Goal: Navigation & Orientation: Find specific page/section

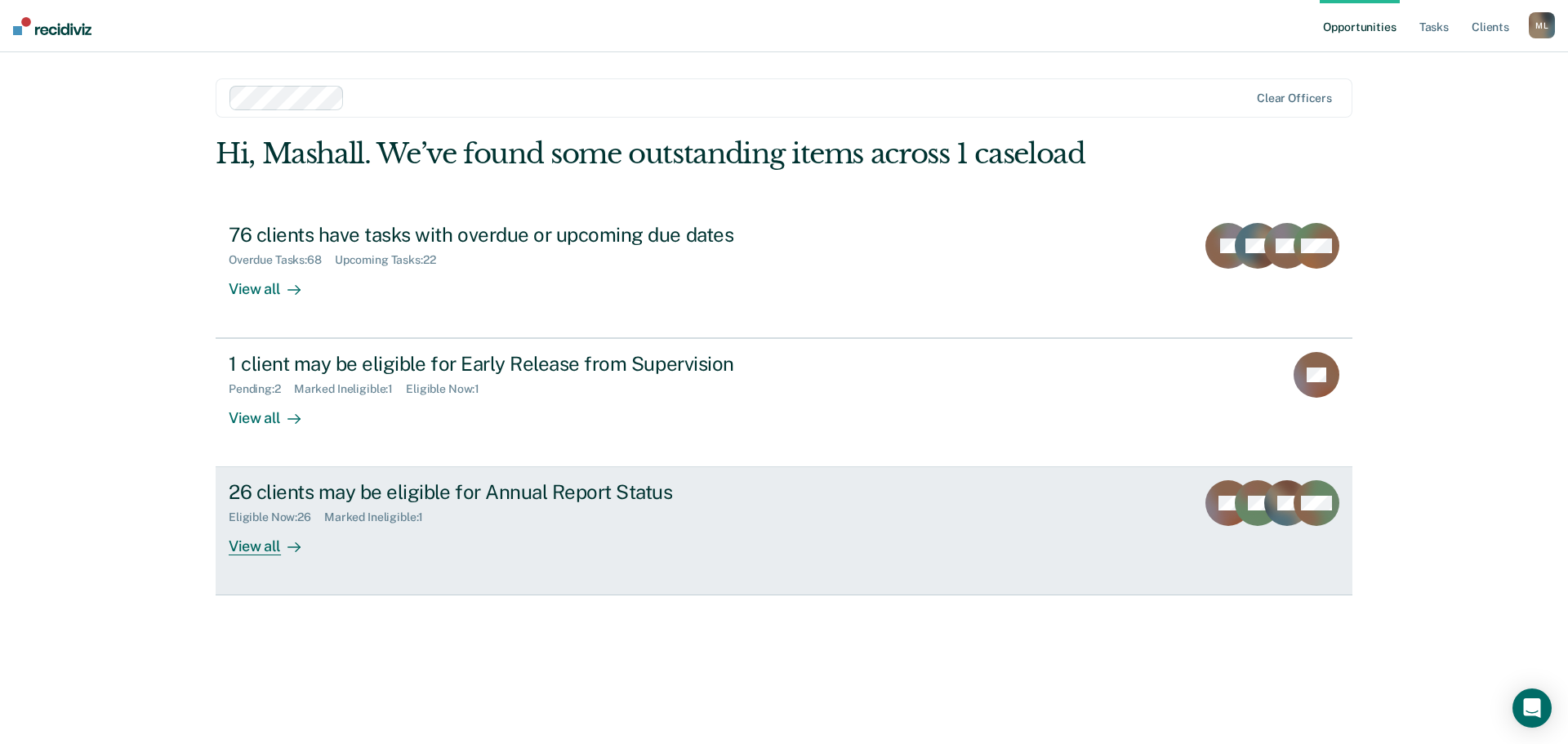
click at [267, 545] on div "View all" at bounding box center [274, 541] width 91 height 32
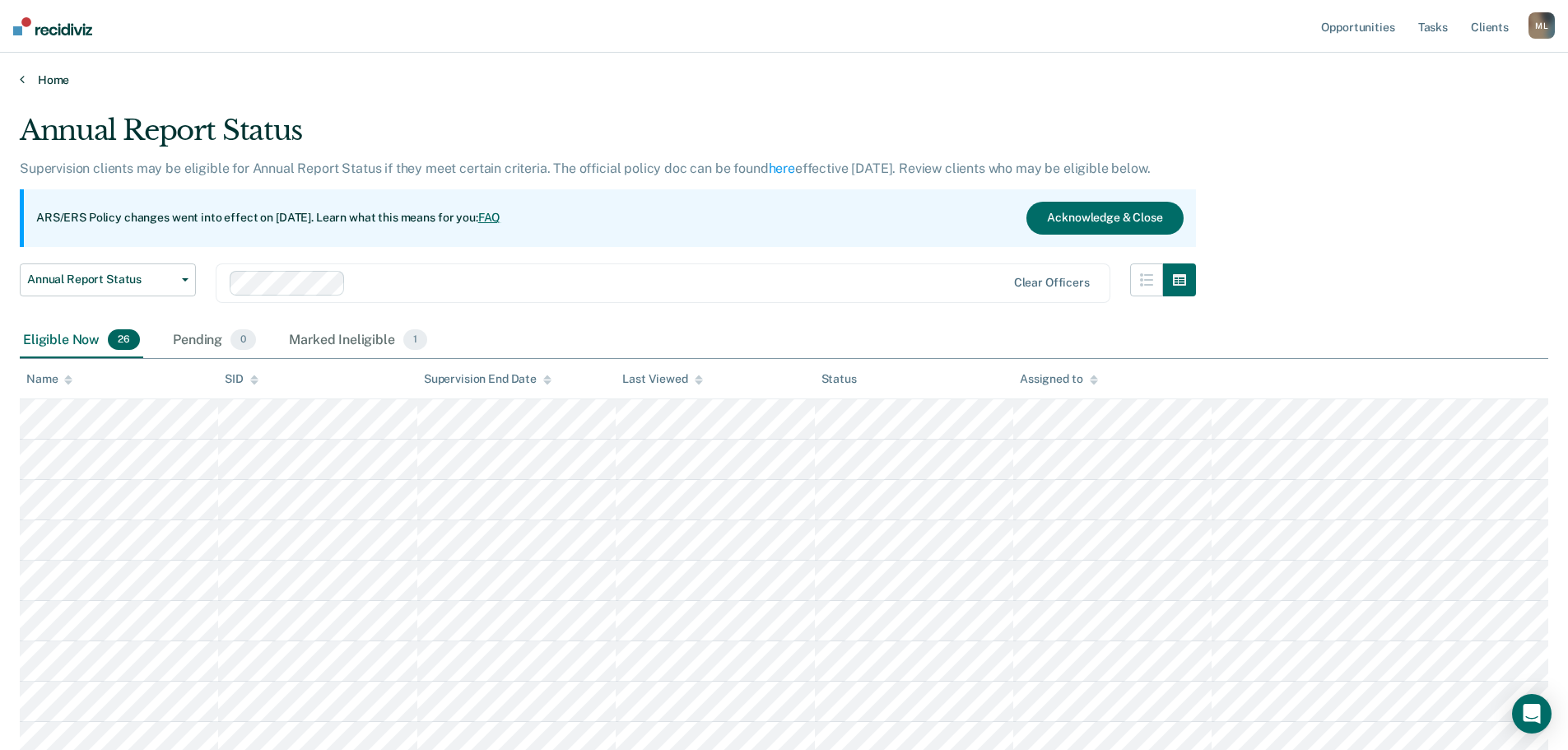
click at [38, 79] on link "Home" at bounding box center [783, 80] width 1528 height 15
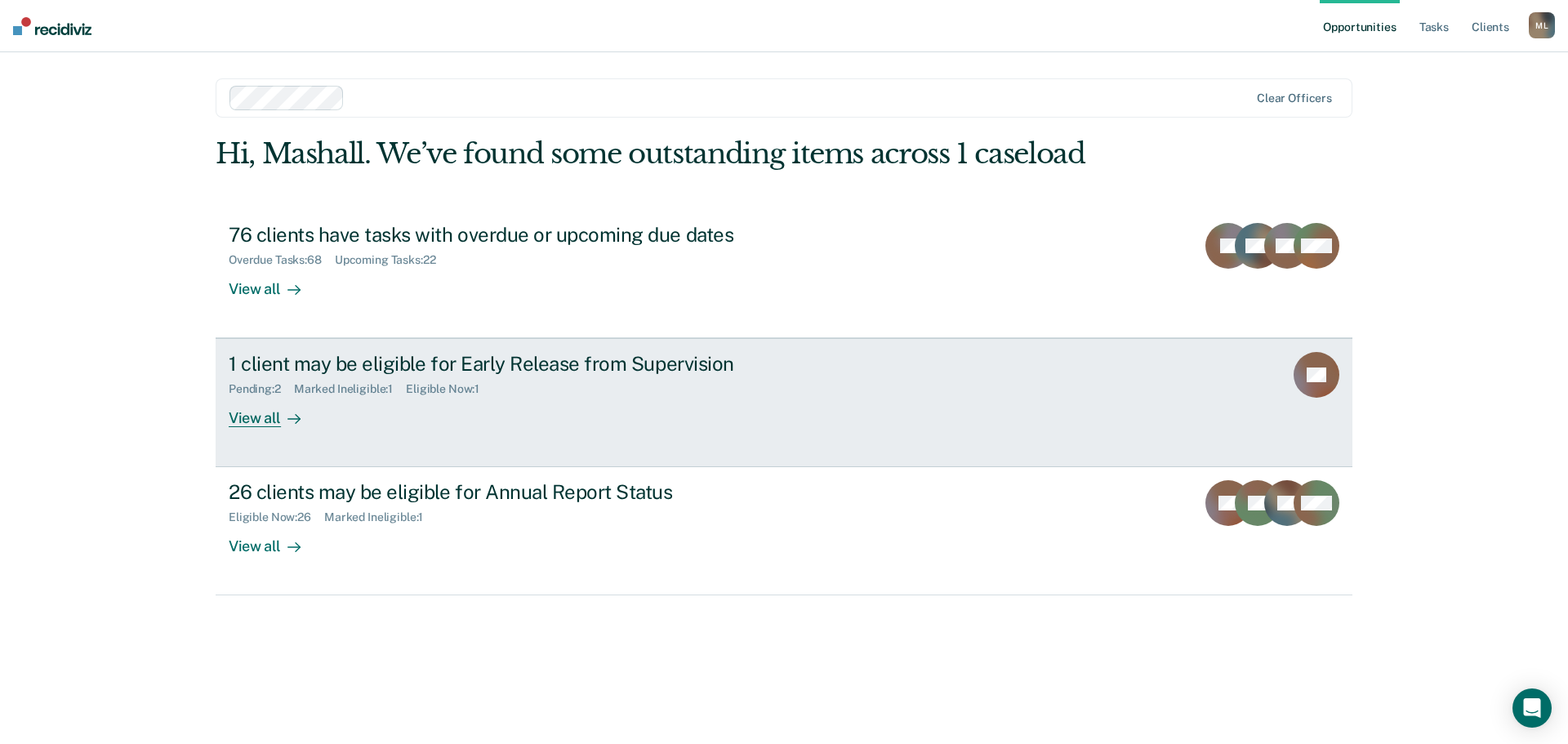
click at [269, 411] on div "View all" at bounding box center [274, 412] width 91 height 32
